Goal: Transaction & Acquisition: Download file/media

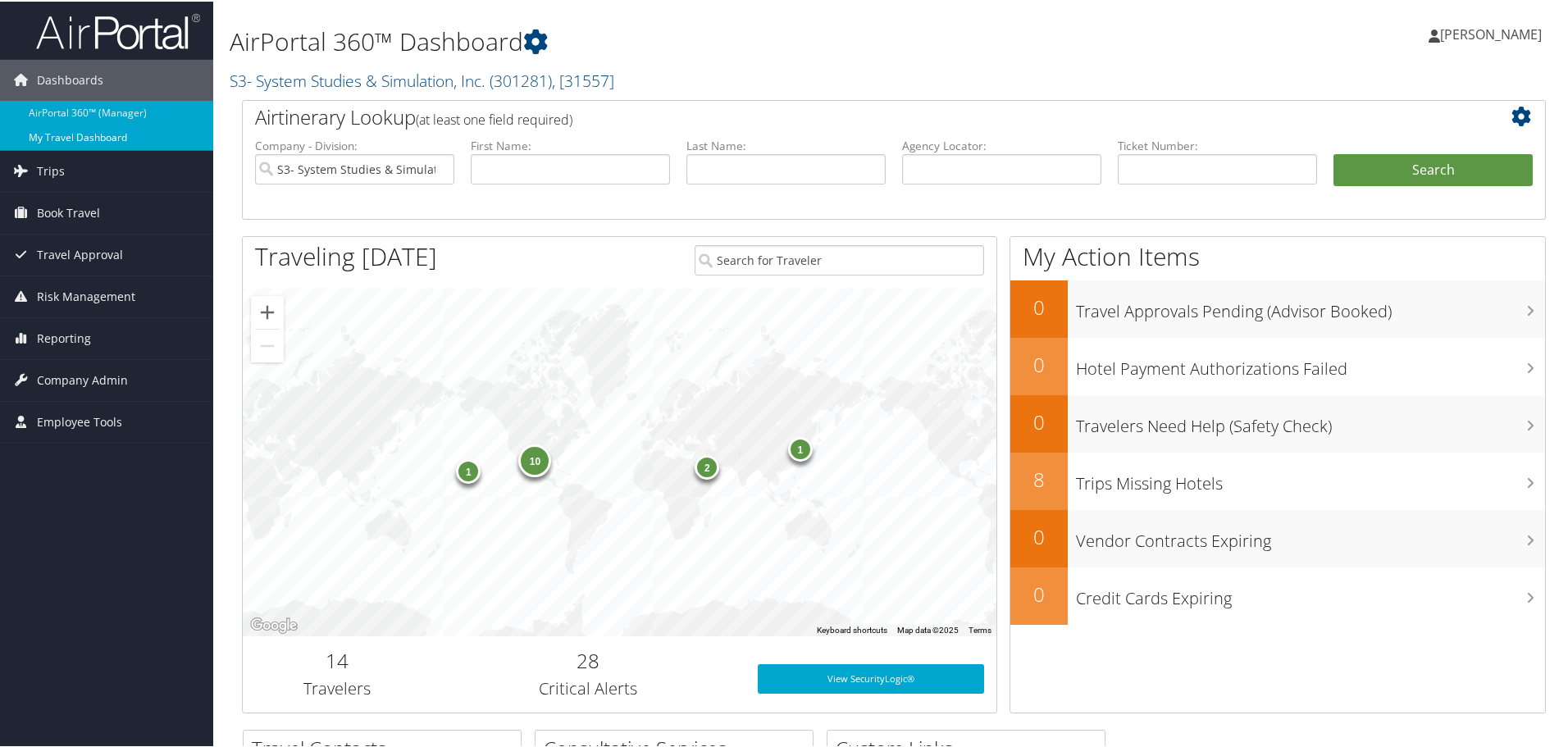
click at [84, 139] on link "My Travel Dashboard" at bounding box center [106, 135] width 213 height 24
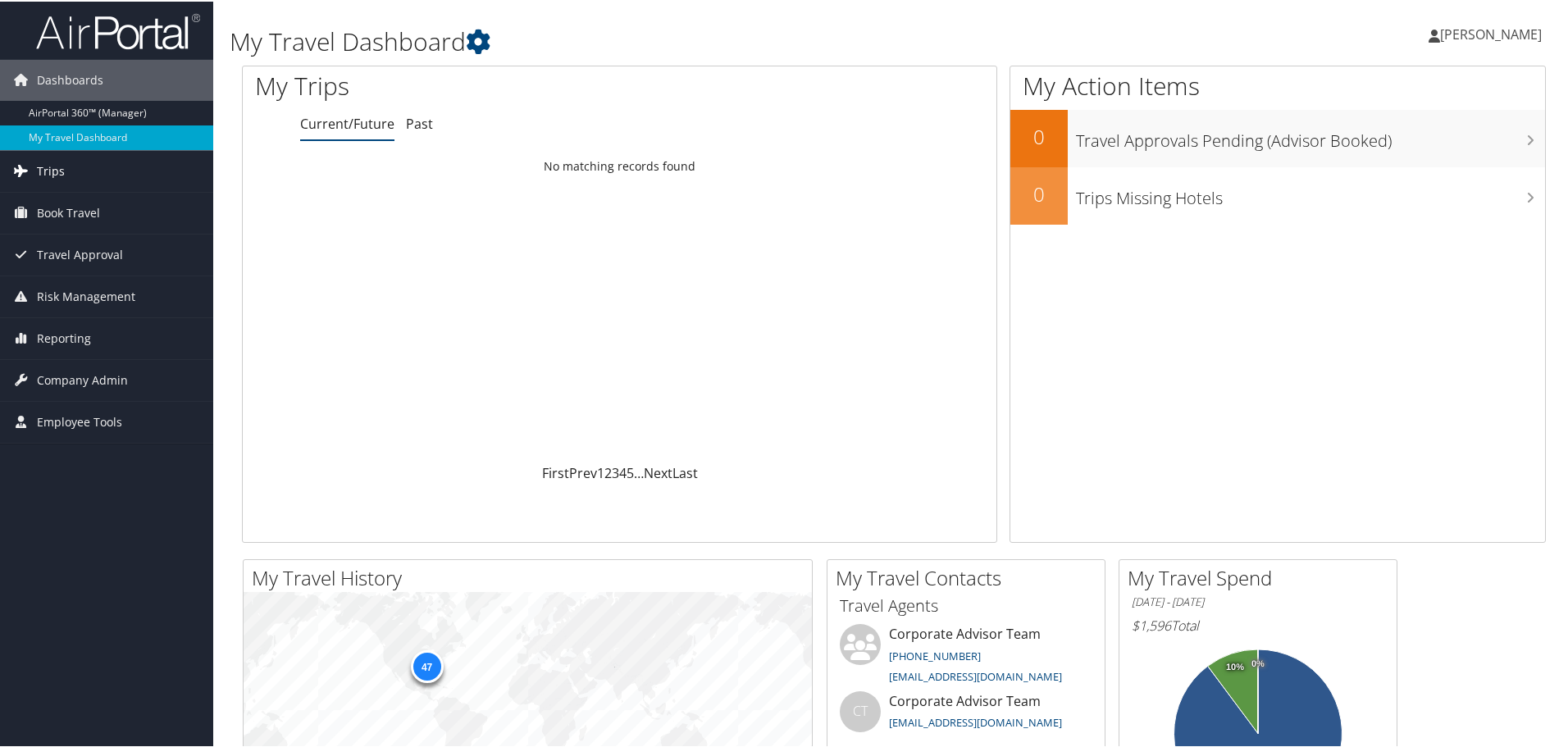
click at [59, 175] on span "Trips" at bounding box center [50, 170] width 28 height 41
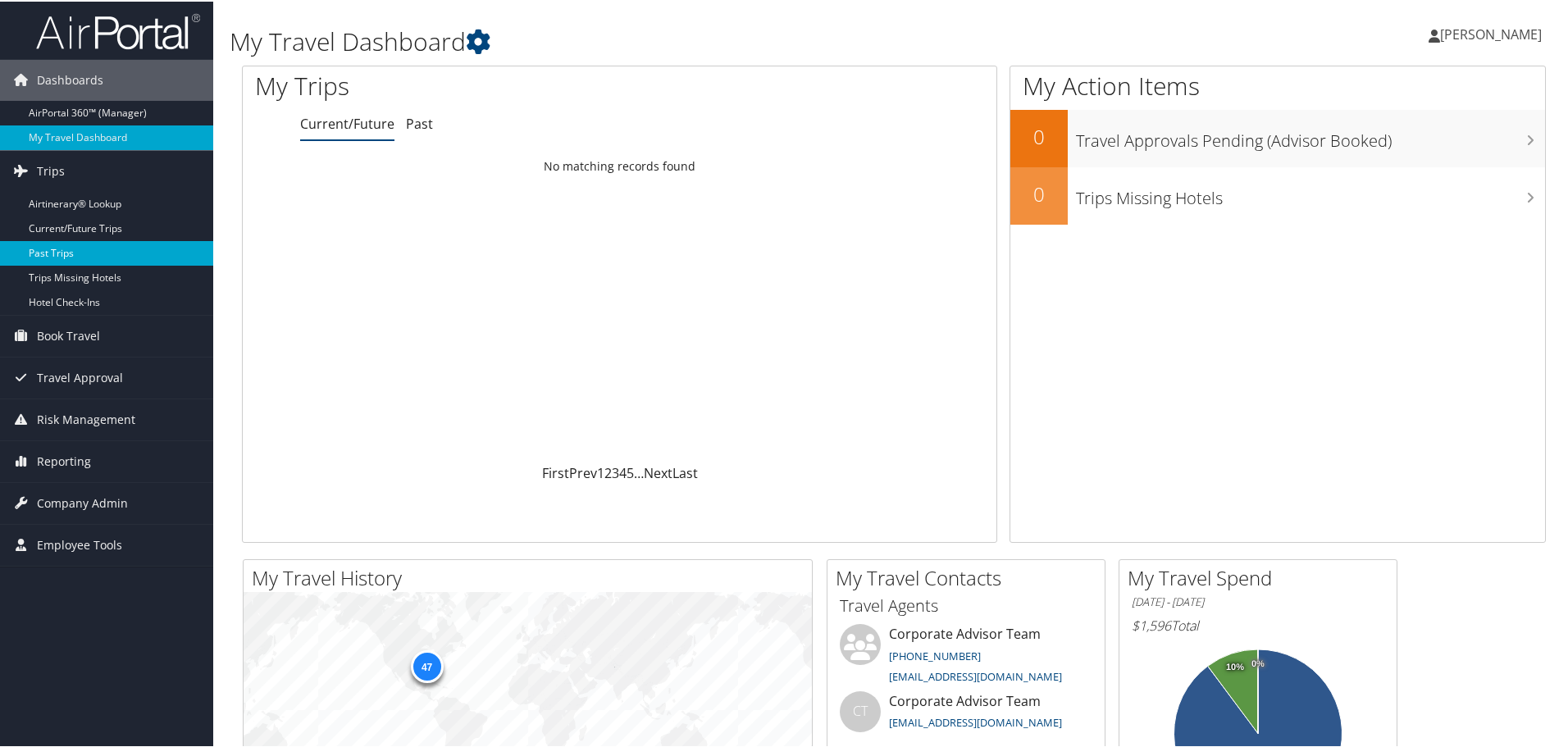
click at [65, 251] on link "Past Trips" at bounding box center [106, 252] width 213 height 24
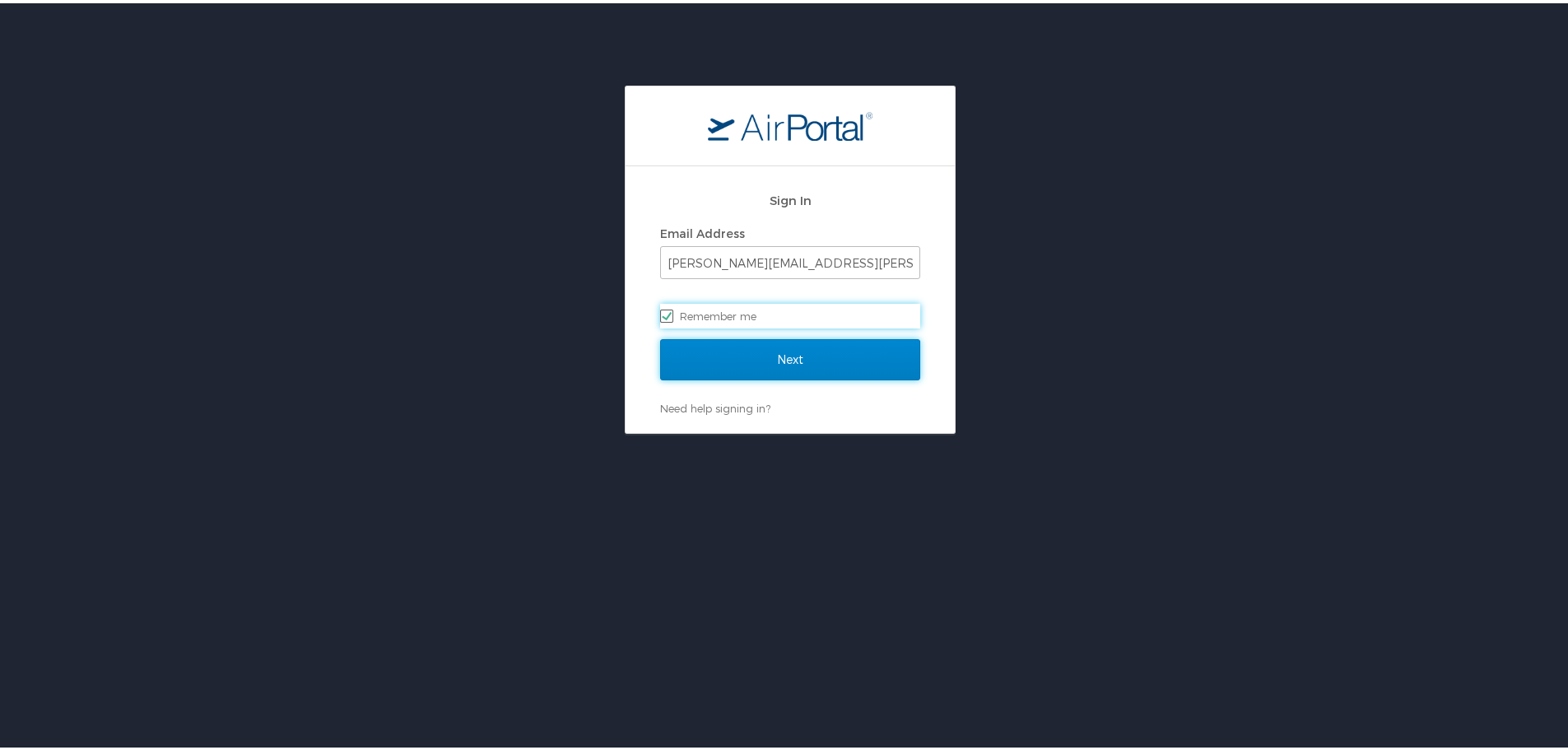
click at [822, 362] on input "Next" at bounding box center [790, 357] width 260 height 41
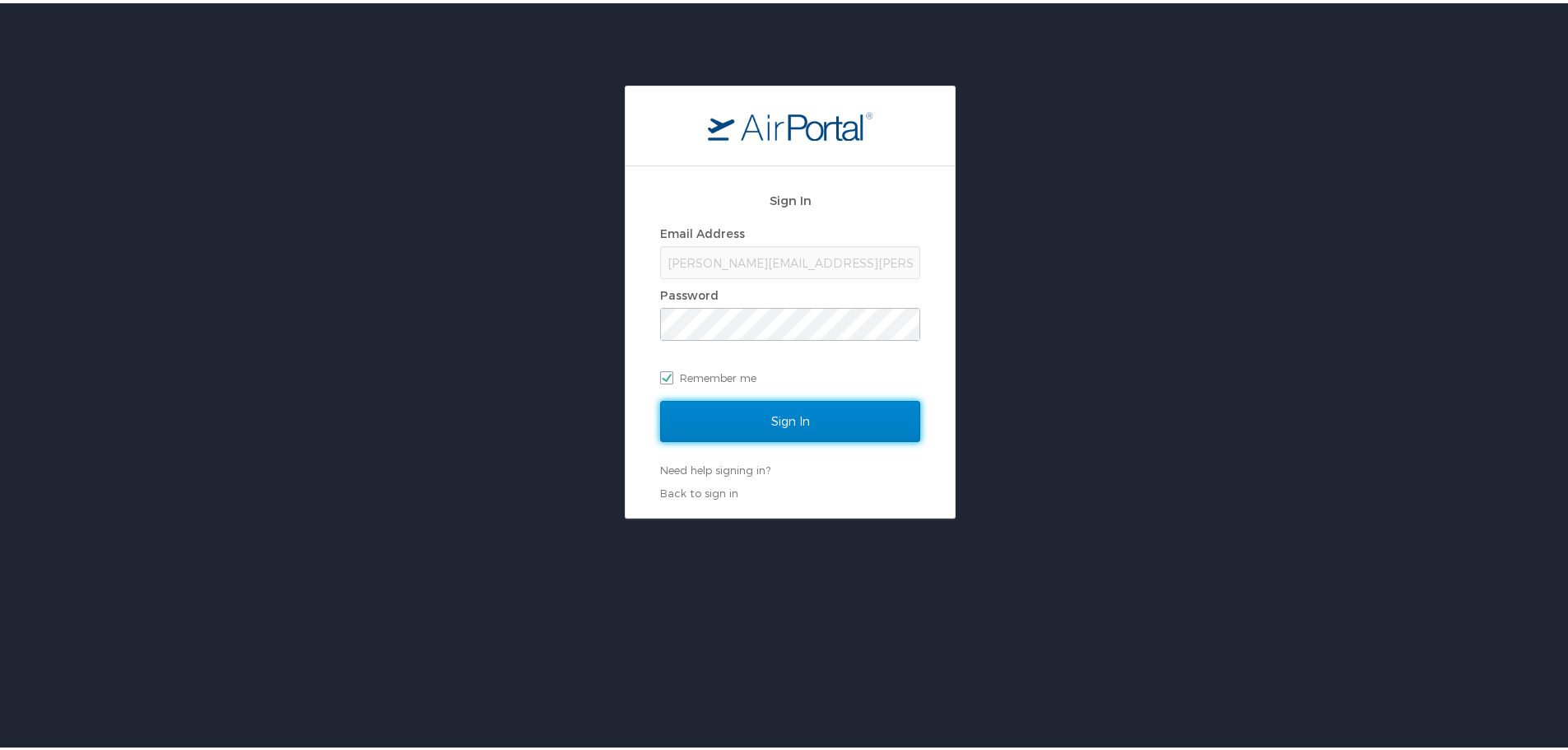
click at [759, 414] on input "Sign In" at bounding box center [790, 418] width 260 height 41
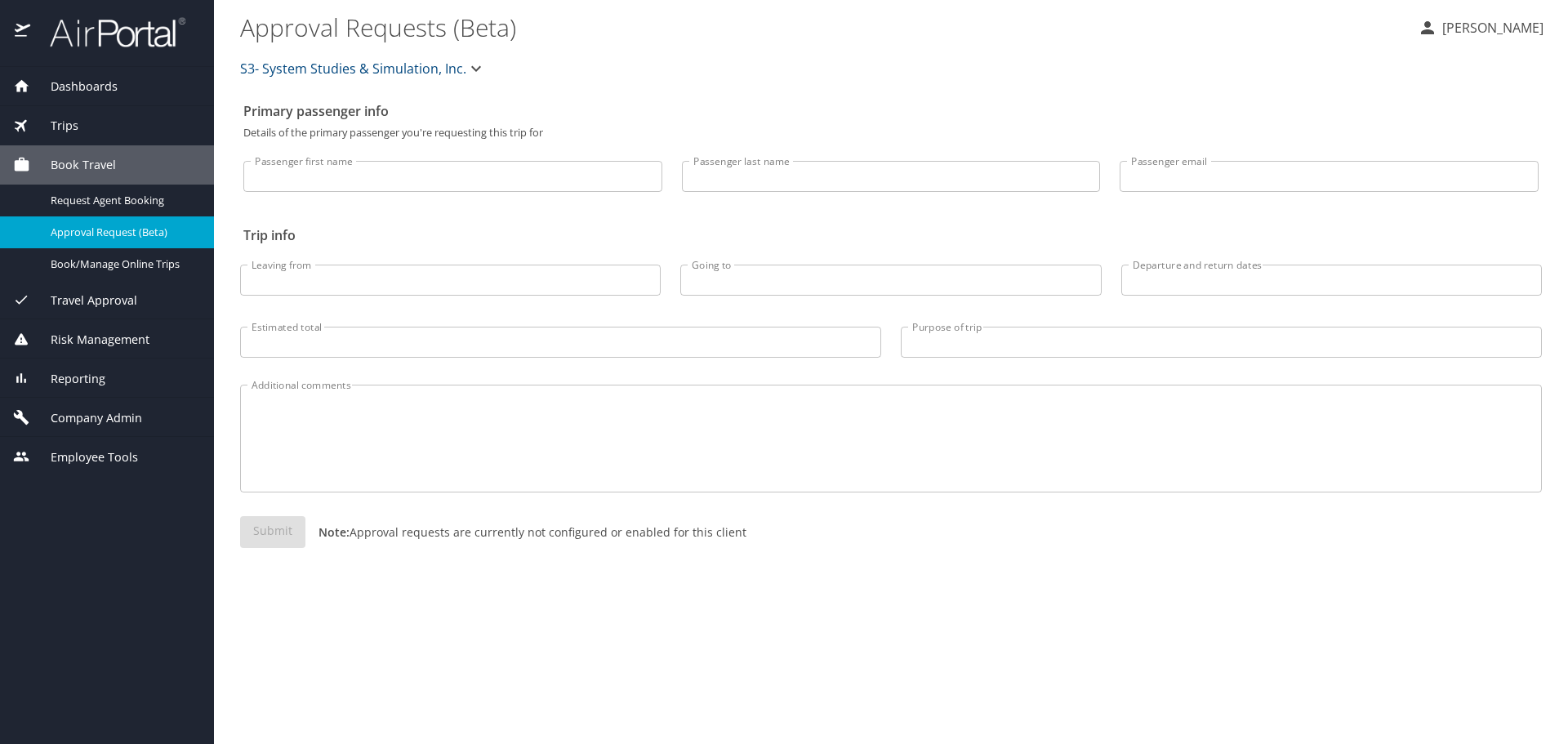
click at [128, 302] on span "Travel Approval" at bounding box center [83, 301] width 107 height 18
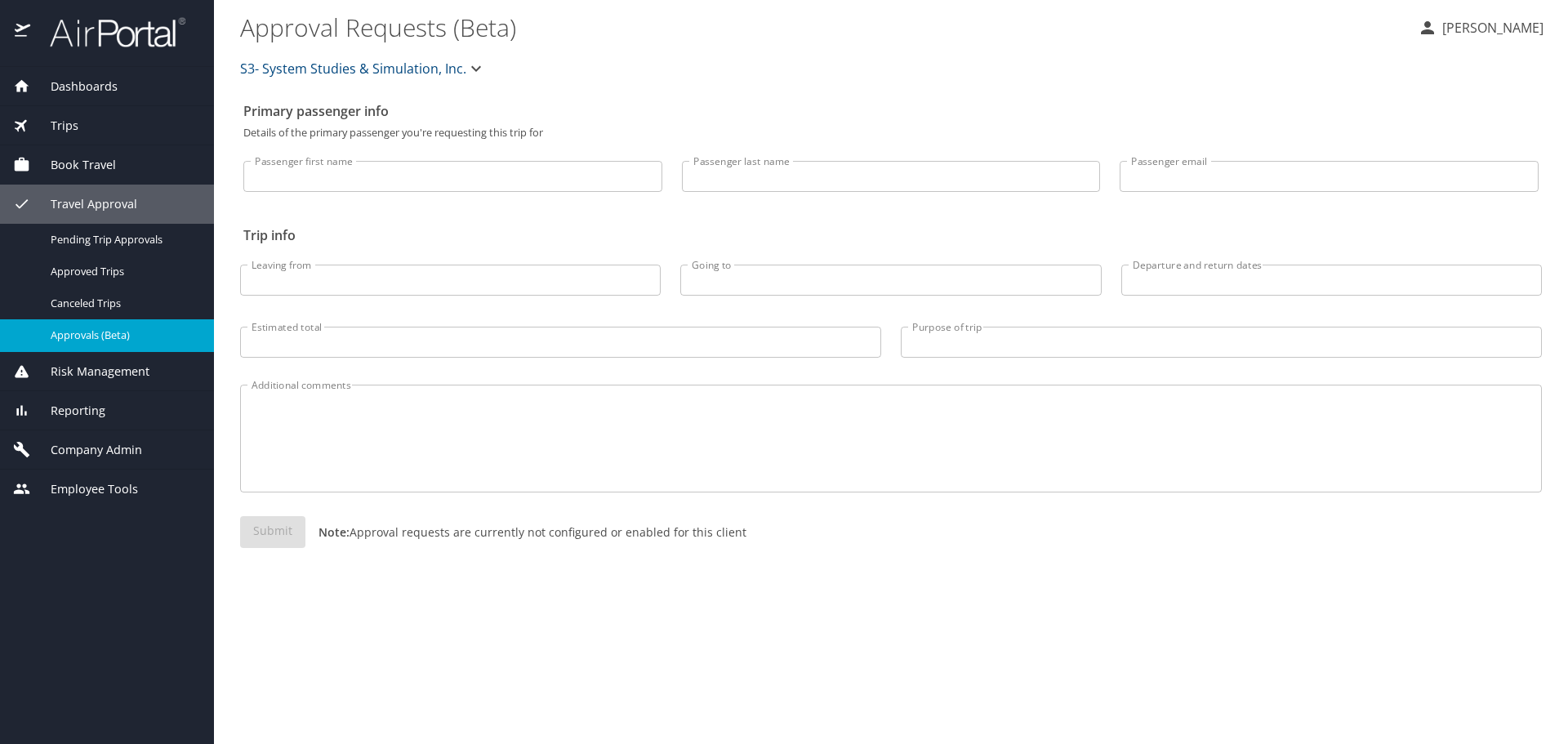
click at [116, 337] on span "Approvals (Beta)" at bounding box center [122, 335] width 144 height 16
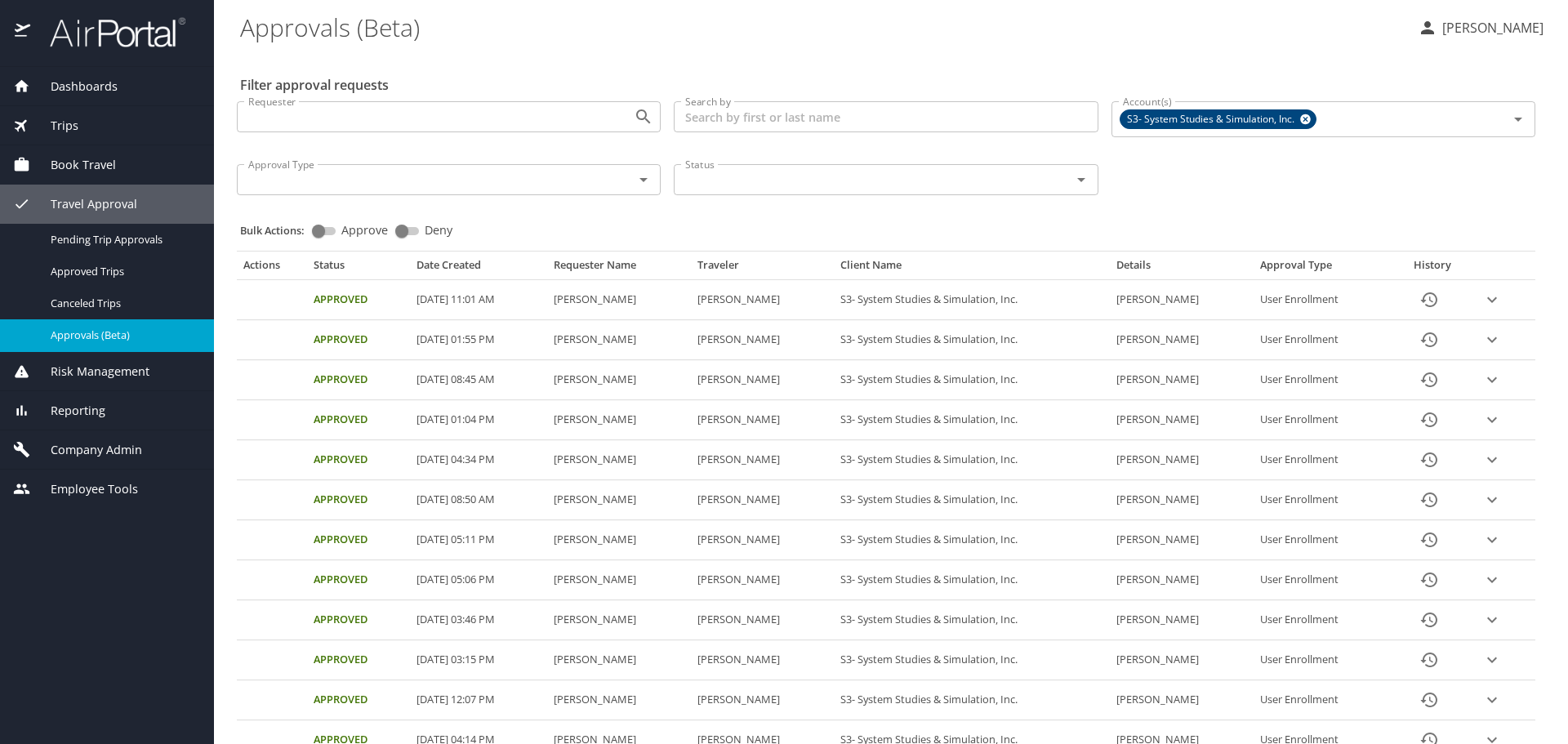
click at [92, 82] on span "Dashboards" at bounding box center [73, 87] width 87 height 18
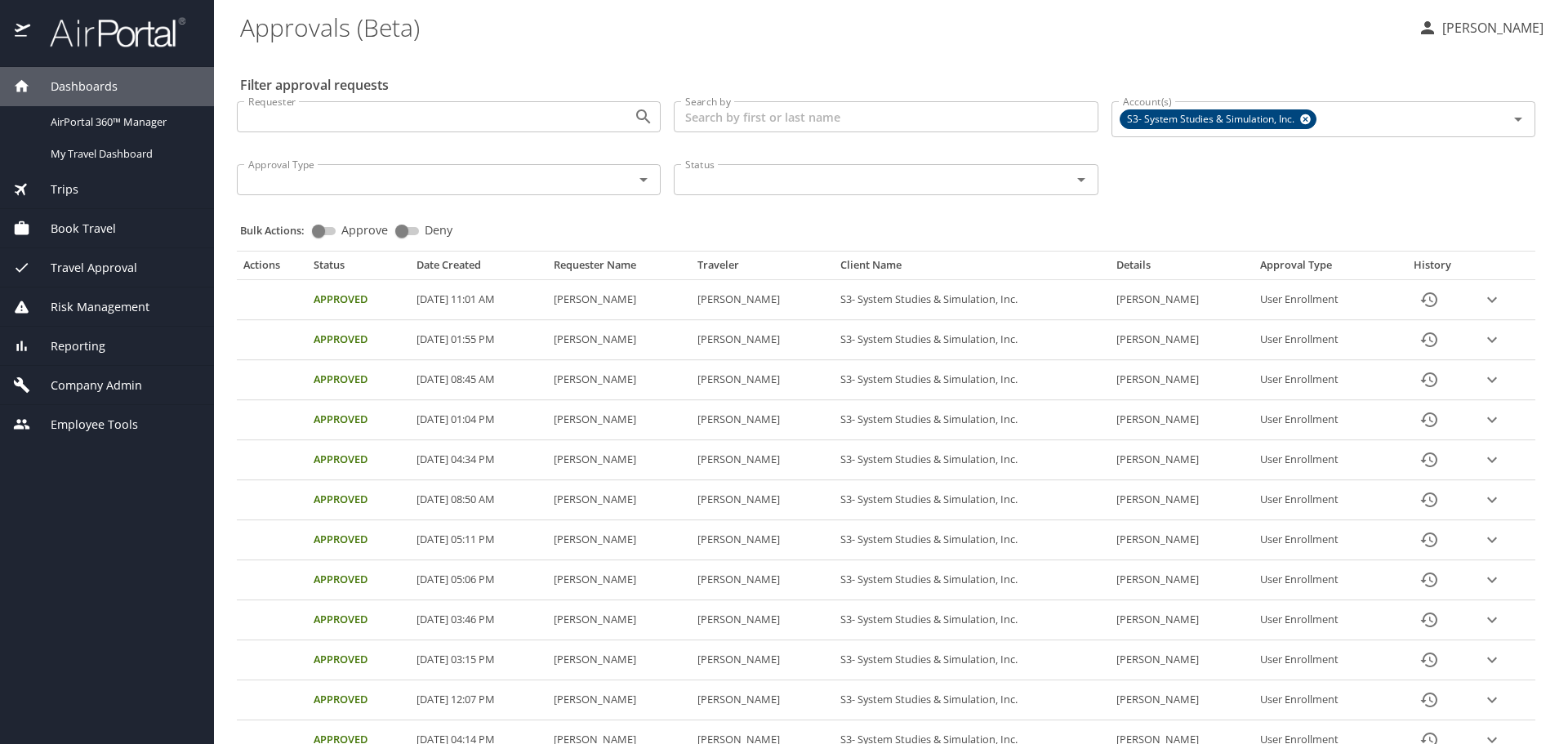
click at [88, 237] on span "Book Travel" at bounding box center [72, 229] width 86 height 18
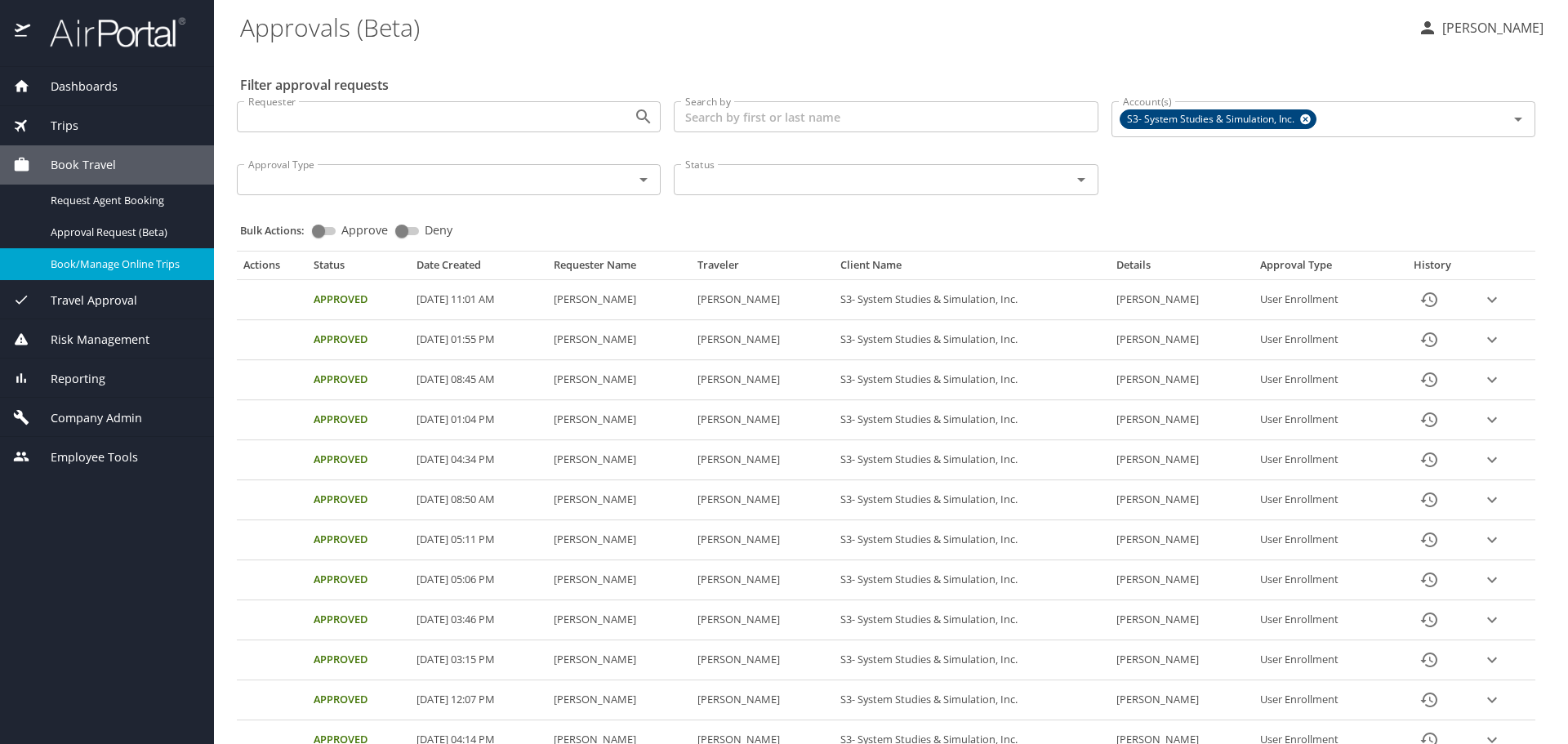
click at [127, 263] on span "Book/Manage Online Trips" at bounding box center [122, 264] width 144 height 16
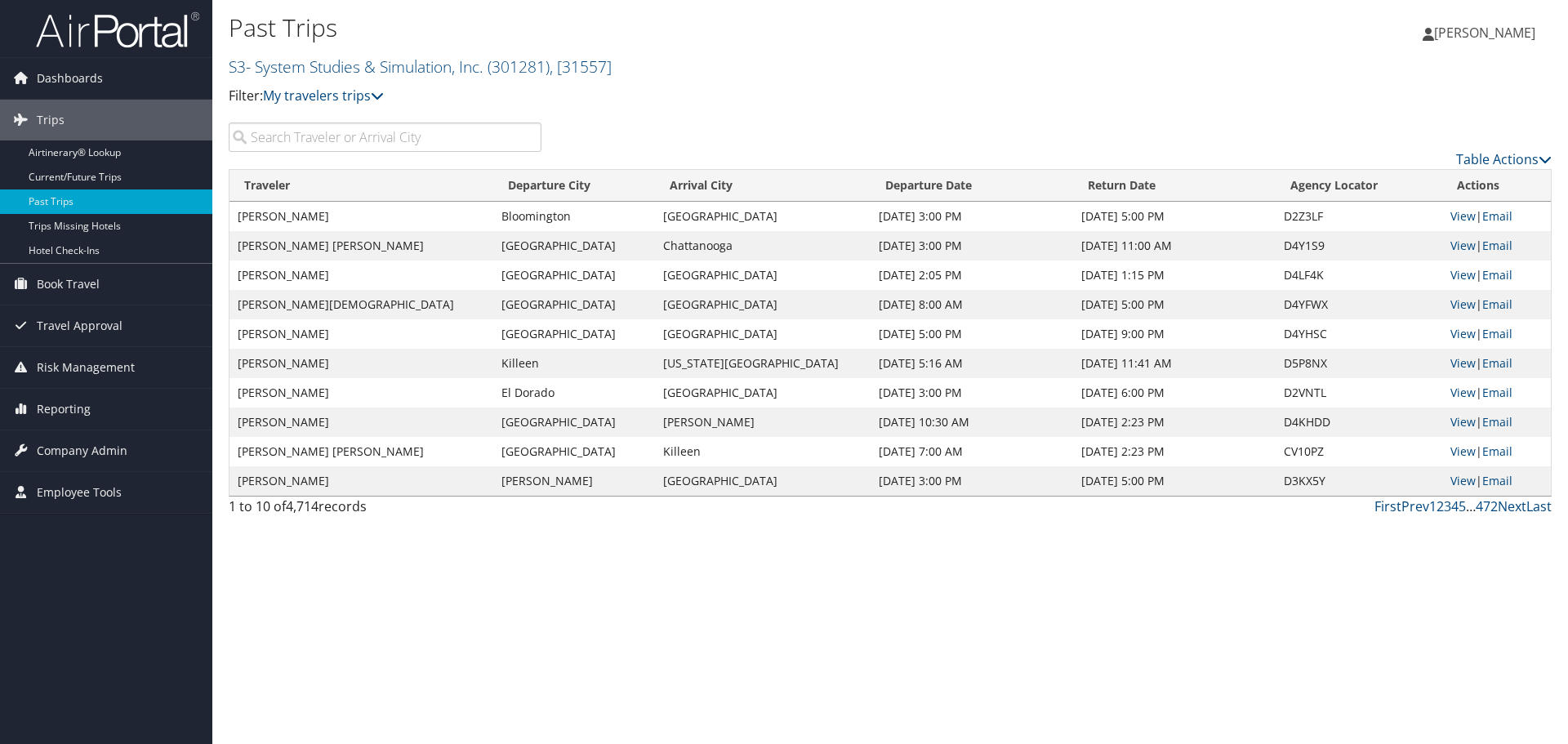
click at [357, 146] on input "search" at bounding box center [385, 136] width 313 height 29
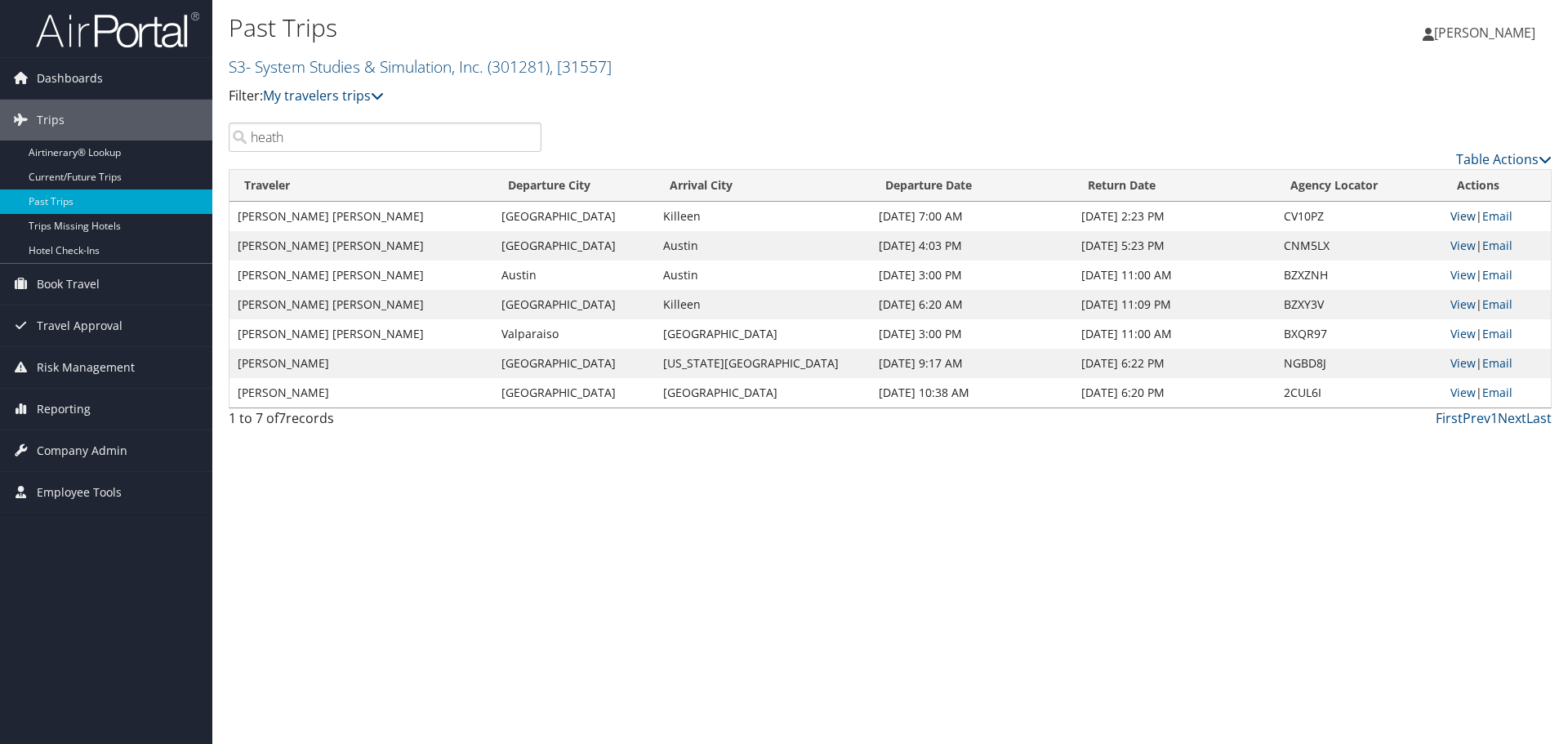
type input "heath"
click at [1452, 215] on link "View" at bounding box center [1463, 216] width 25 height 16
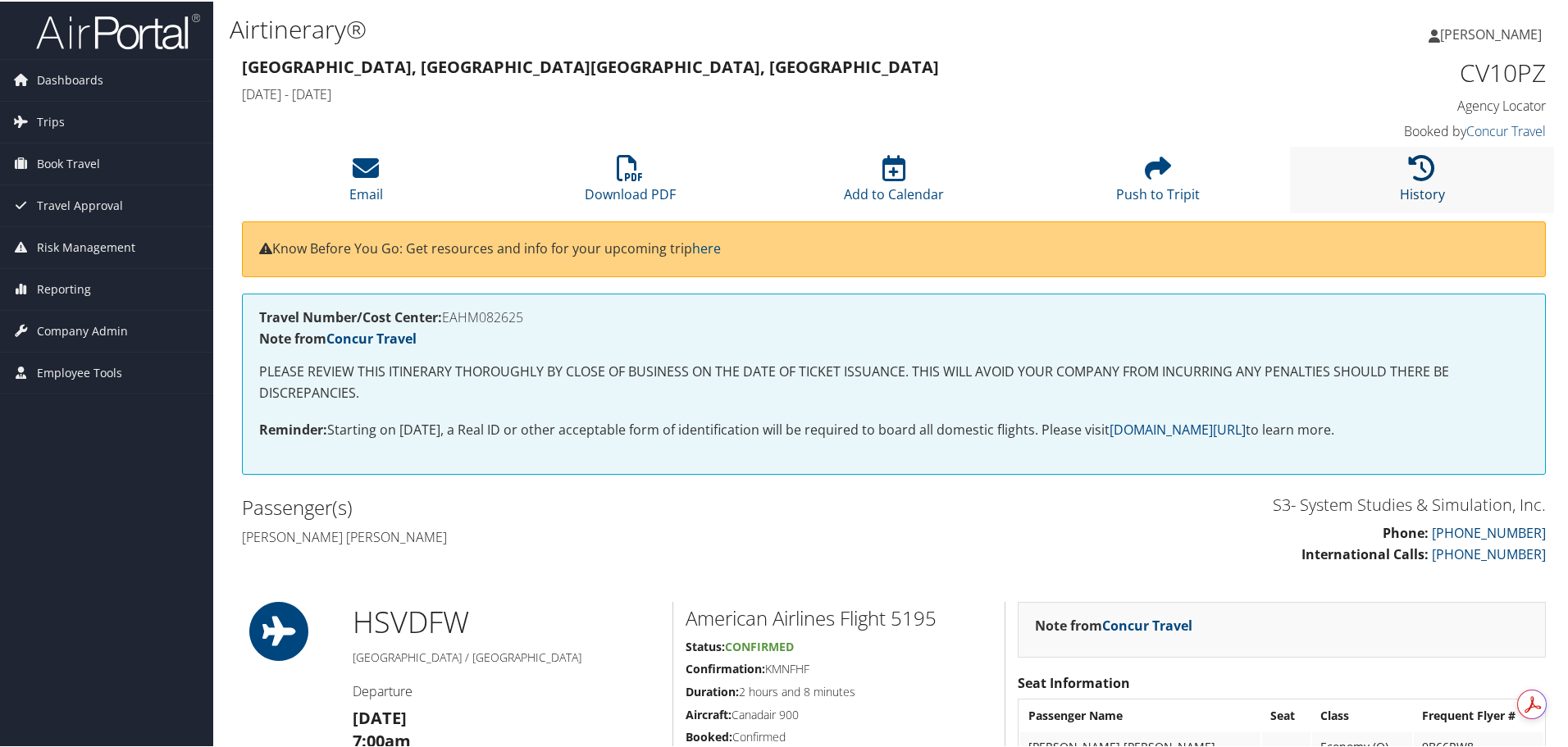
click at [1423, 200] on link "History" at bounding box center [1423, 181] width 45 height 39
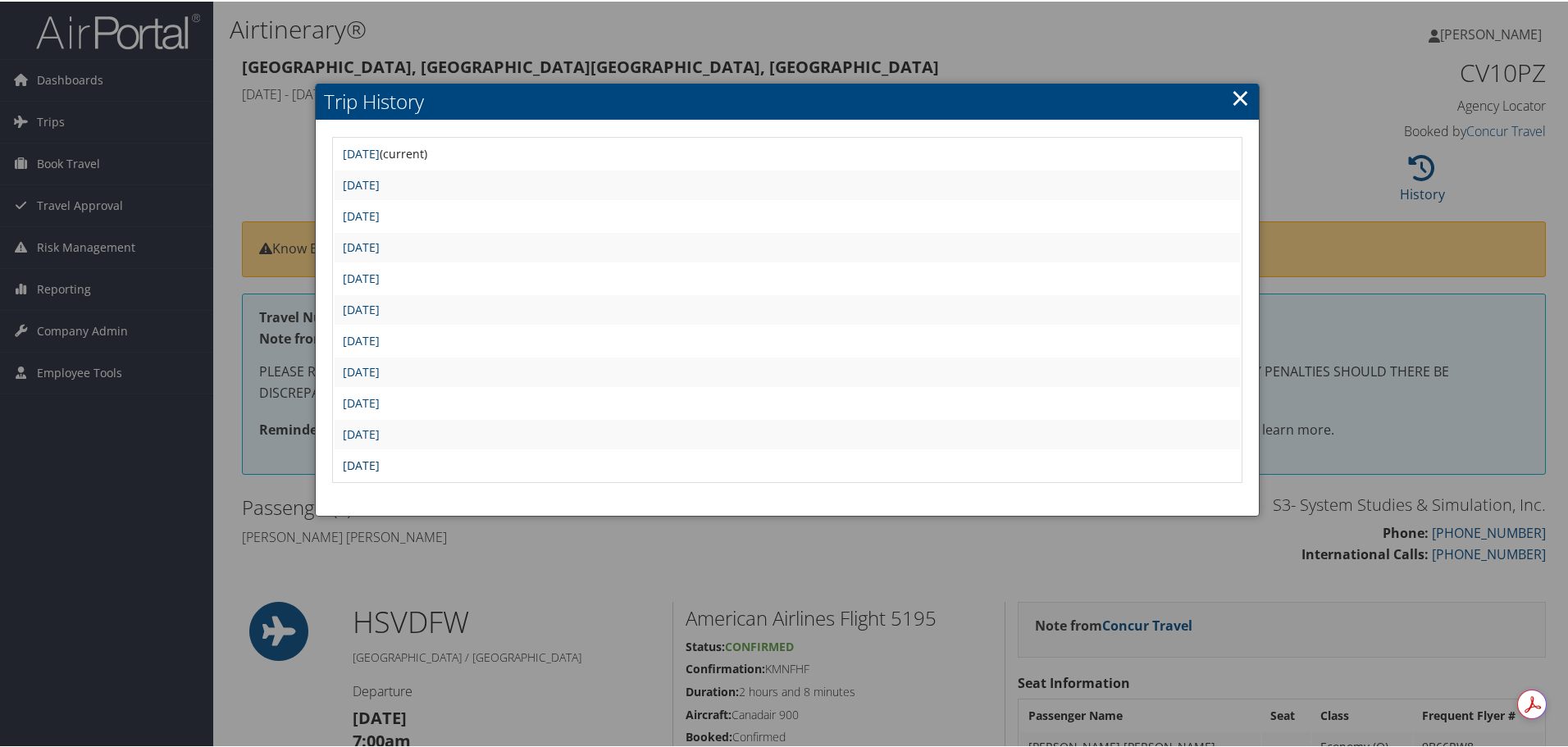
click at [380, 469] on link "Tue Jul 15 14:09:15 MDT 2025" at bounding box center [361, 464] width 37 height 16
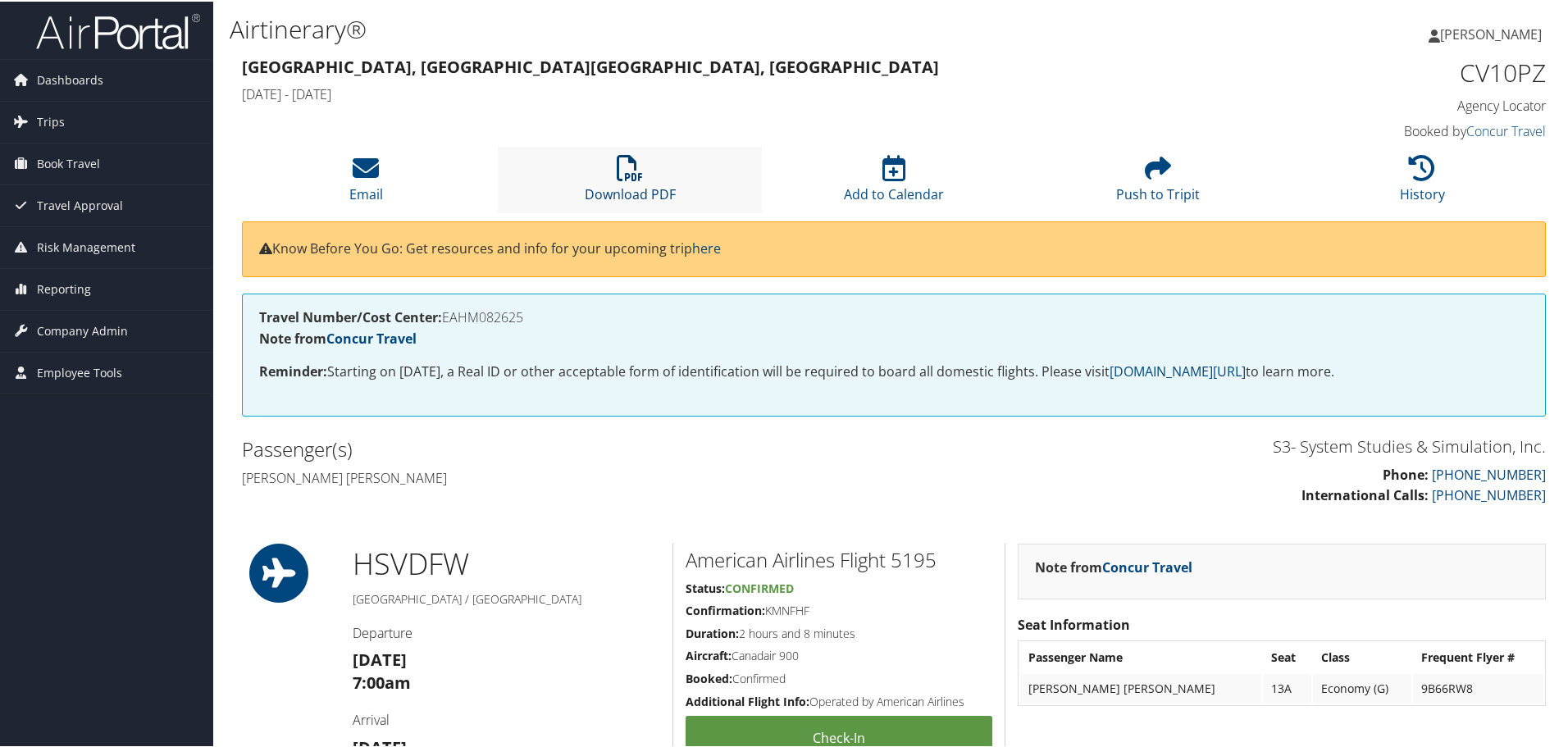
click at [645, 186] on link "Download PDF" at bounding box center [630, 181] width 91 height 39
